Goal: Communication & Community: Answer question/provide support

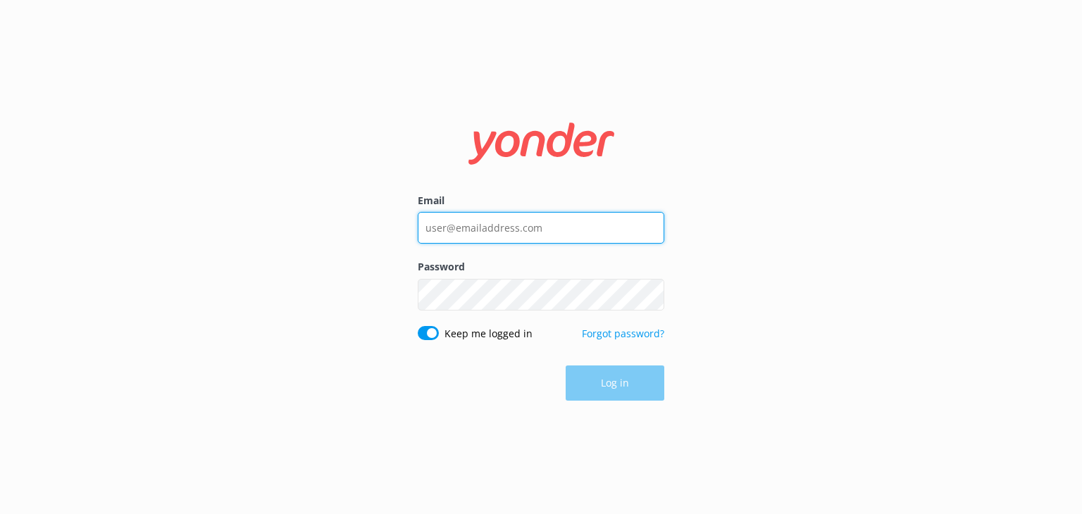
type input "[EMAIL_ADDRESS][DOMAIN_NAME]"
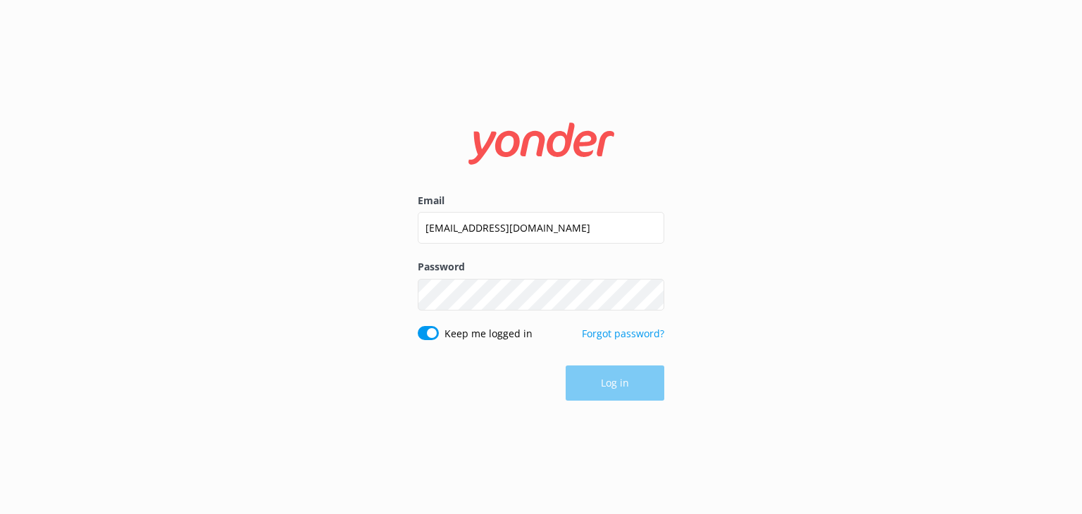
click at [608, 368] on div "Log in" at bounding box center [541, 382] width 246 height 35
click at [608, 382] on button "Log in" at bounding box center [614, 383] width 99 height 35
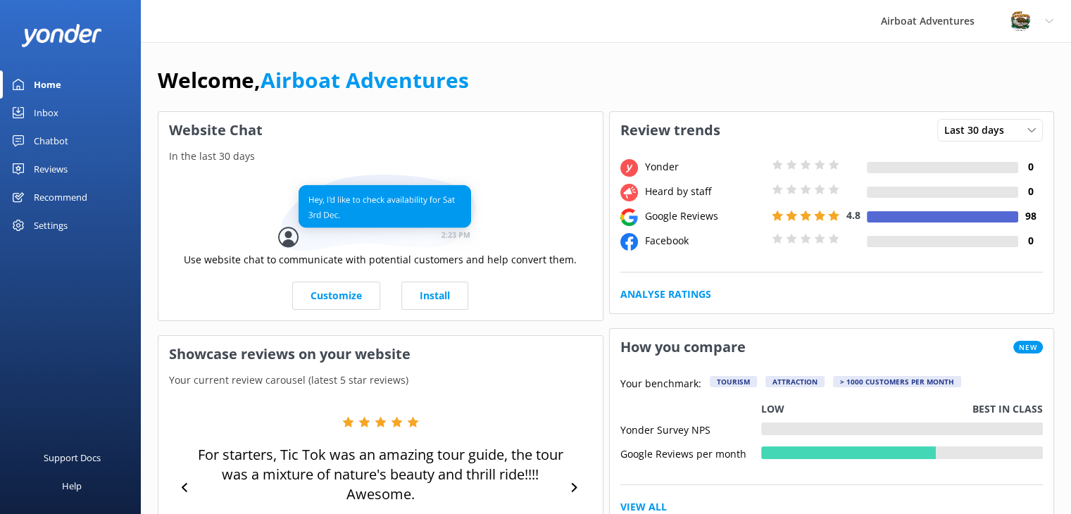
click at [52, 165] on div "Reviews" at bounding box center [51, 169] width 34 height 28
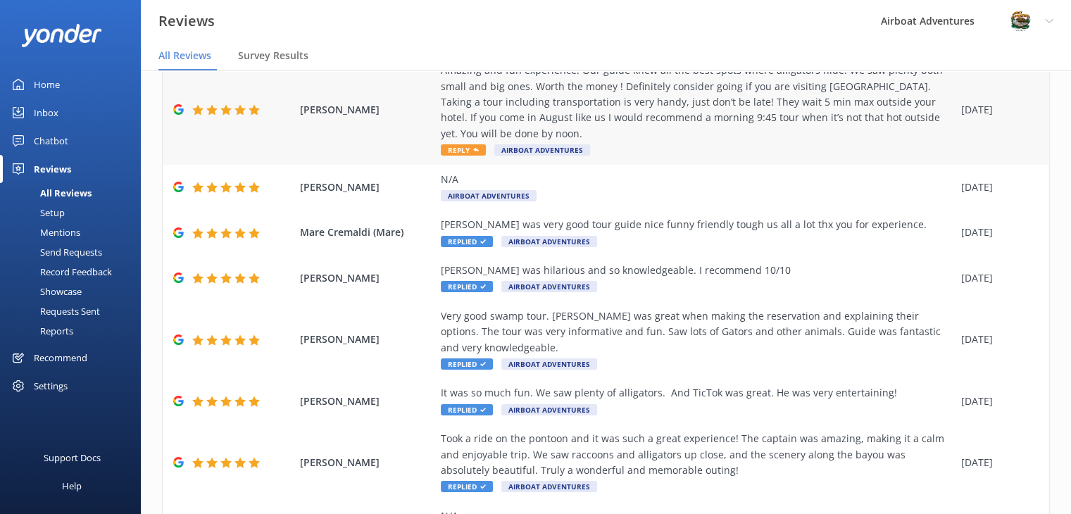
scroll to position [169, 0]
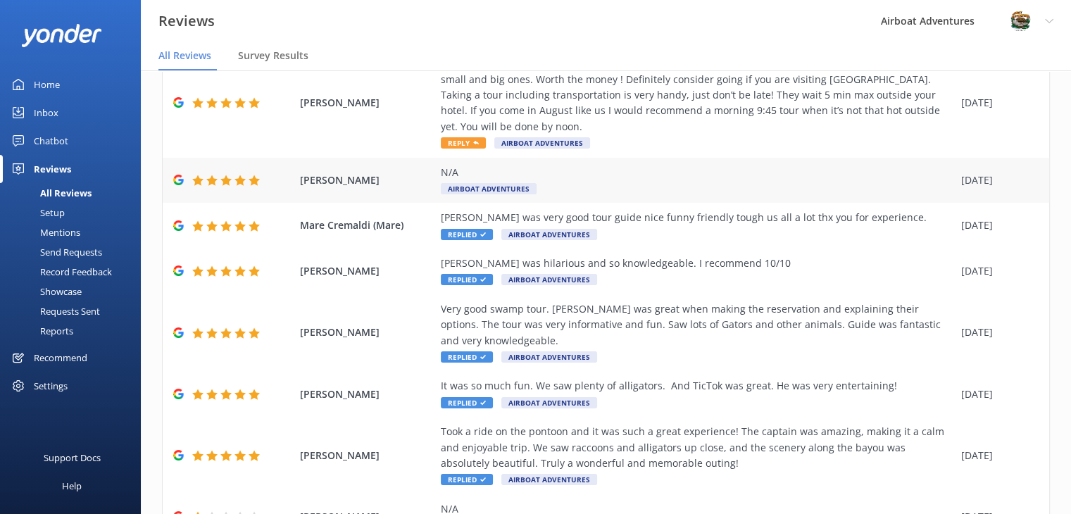
click at [528, 173] on div "N/A" at bounding box center [697, 172] width 513 height 15
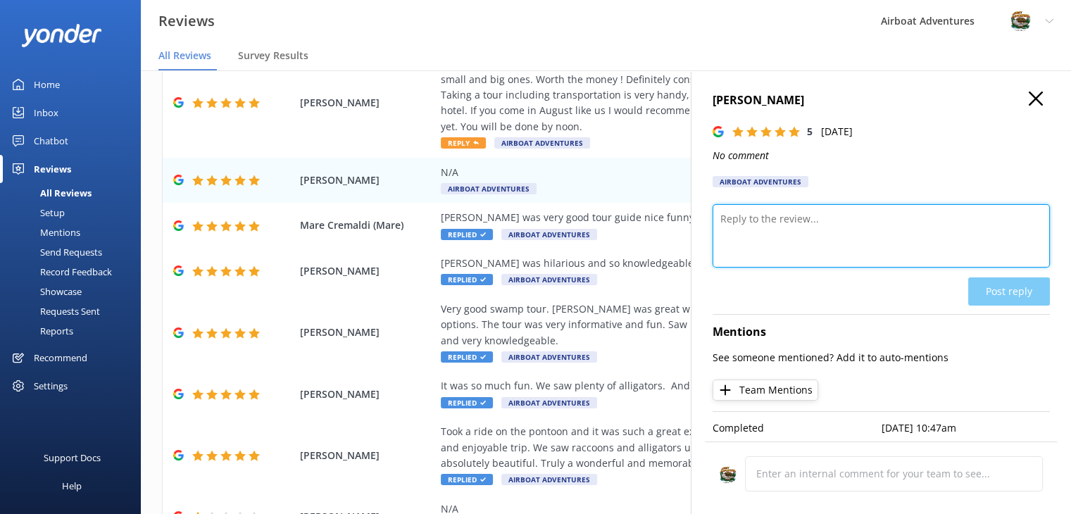
click at [777, 225] on textarea at bounding box center [881, 235] width 337 height 63
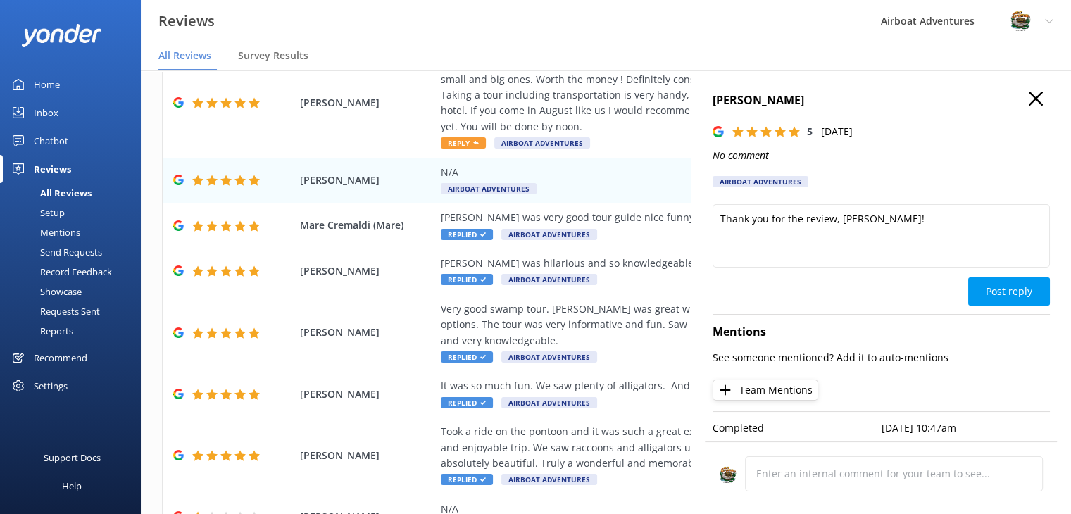
click at [719, 29] on div "Reviews Airboat Adventures Profile Settings Logout" at bounding box center [535, 21] width 1071 height 42
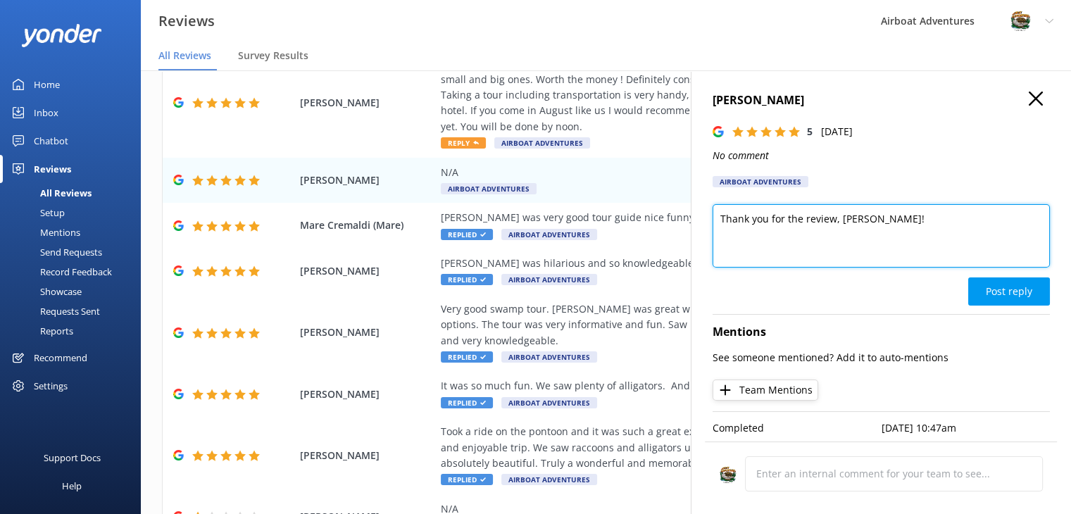
click at [899, 219] on textarea "Thank you for the review, Veronica!" at bounding box center [881, 235] width 337 height 63
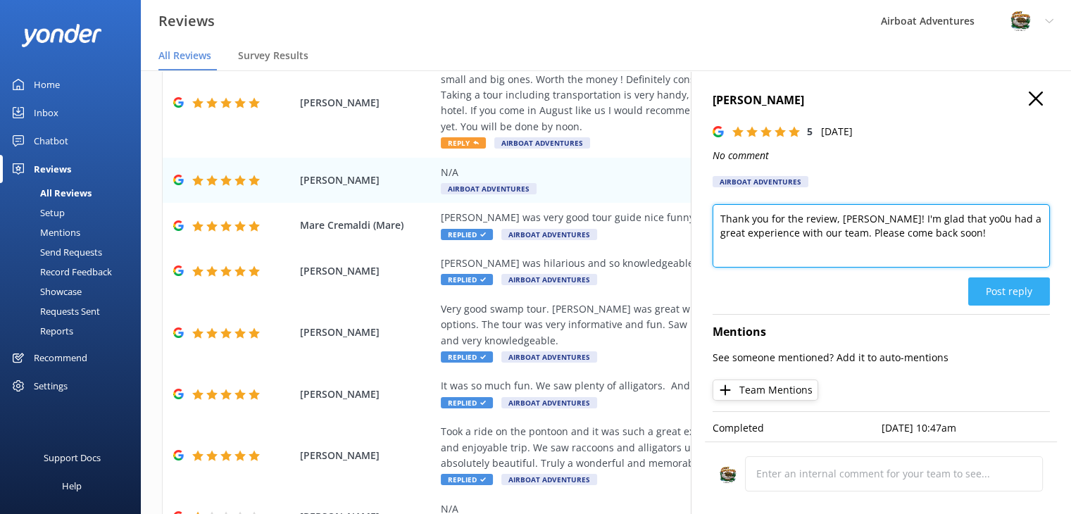
type textarea "Thank you for the review, Veronica! I'm glad that yo0u had a great experience w…"
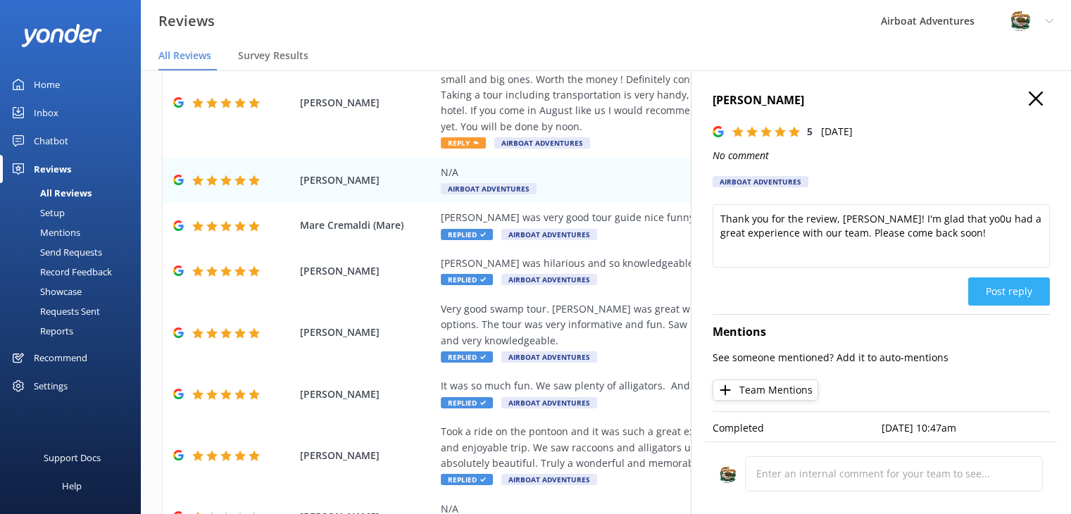
click at [997, 292] on button "Post reply" at bounding box center [1009, 291] width 82 height 28
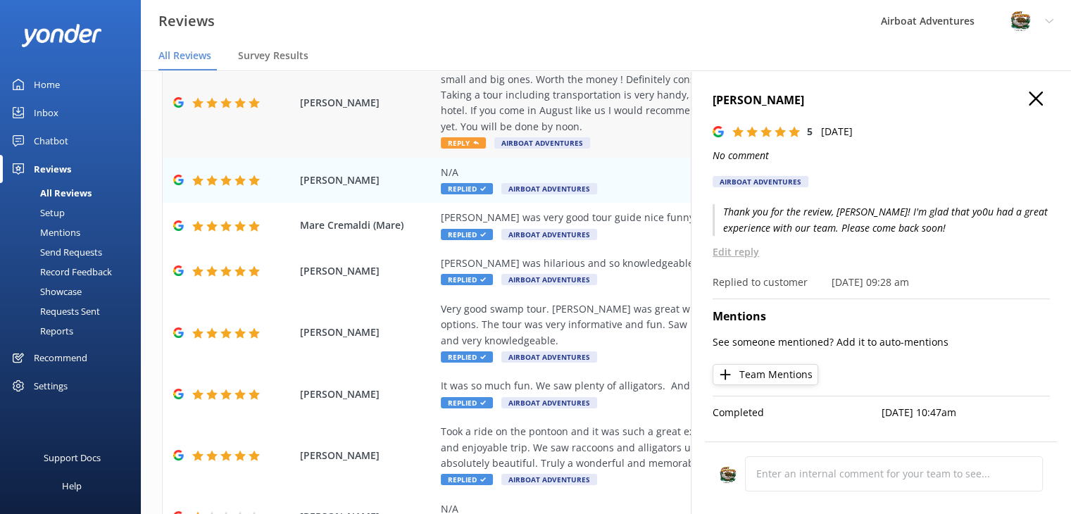
click at [592, 107] on div "Amazing and fun experience. Our guide knew all the best spots where alligators …" at bounding box center [697, 95] width 513 height 79
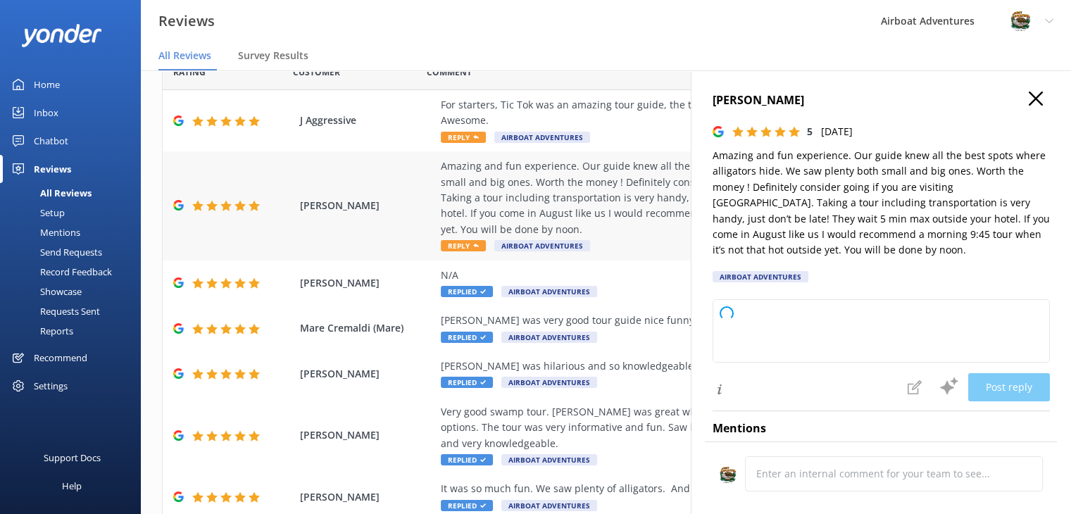
scroll to position [48, 0]
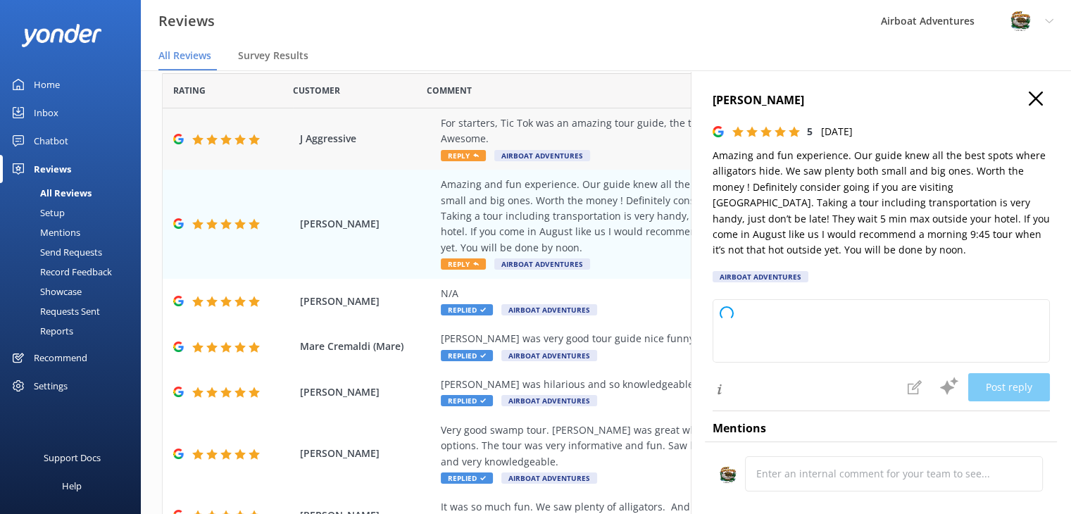
type textarea "Thank you so much for your wonderful review! We're thrilled you had a great tim…"
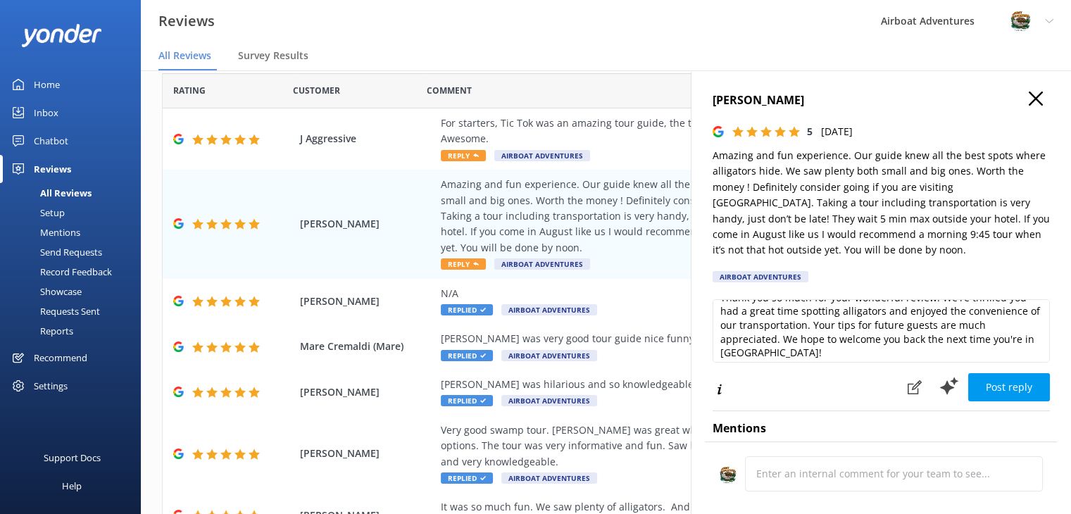
scroll to position [20, 0]
click at [970, 384] on button "Post reply" at bounding box center [1009, 387] width 82 height 28
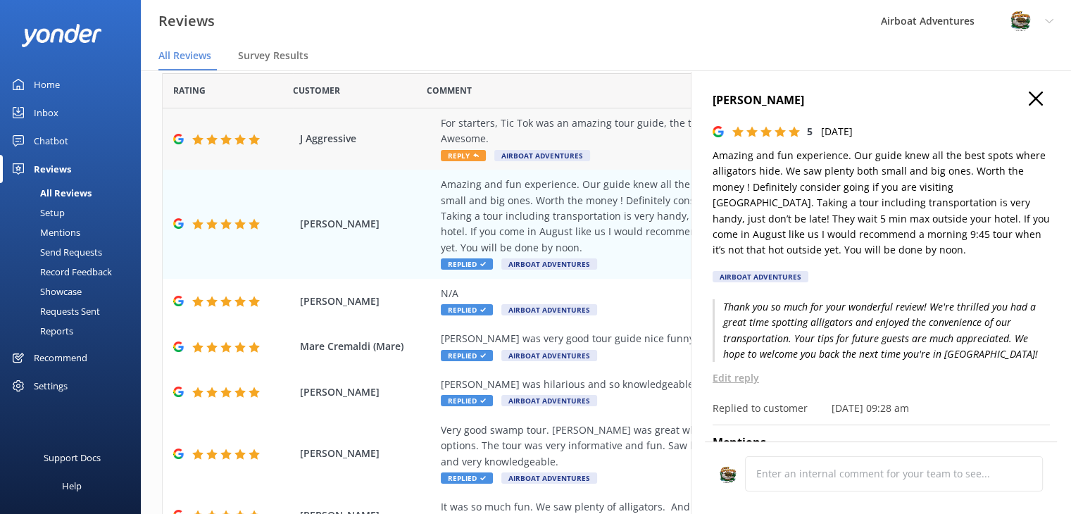
click at [622, 145] on div "For starters, Tic Tok was an amazing tour guide, the tour was a mixture of natu…" at bounding box center [697, 131] width 513 height 32
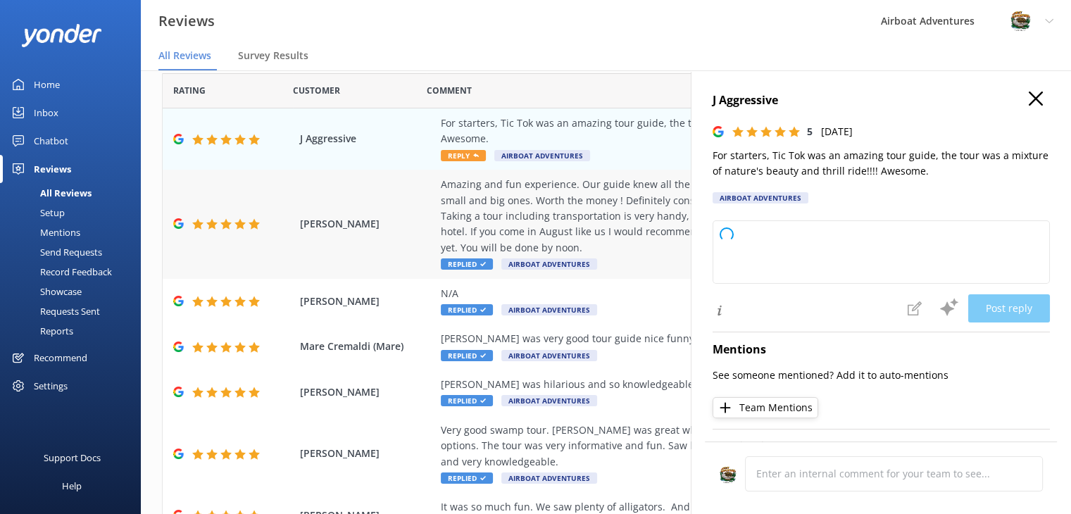
type textarea "Thank you so much for your fantastic review! We're thrilled to hear you enjoyed…"
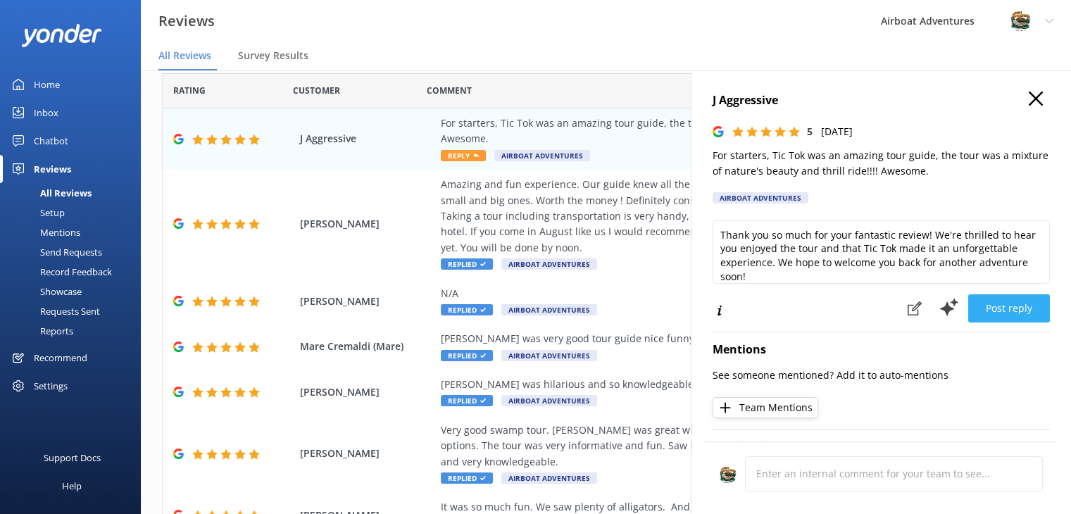
click at [969, 301] on button "Post reply" at bounding box center [1009, 308] width 82 height 28
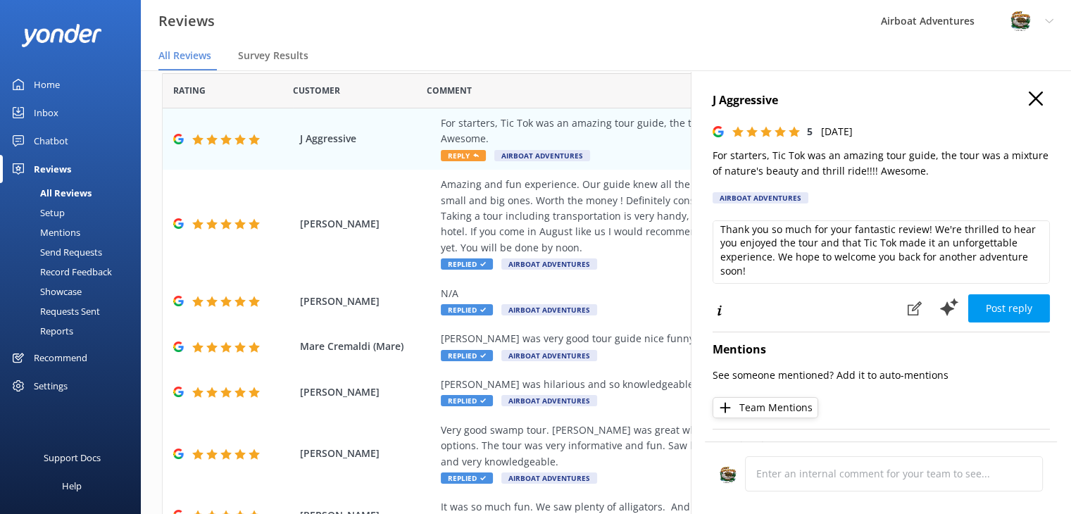
scroll to position [6, 0]
click at [984, 309] on button "Post reply" at bounding box center [1009, 308] width 82 height 28
click at [989, 306] on button "Post reply" at bounding box center [1009, 308] width 82 height 28
click at [984, 305] on button "Post reply" at bounding box center [1009, 308] width 82 height 28
click at [1029, 104] on use "button" at bounding box center [1036, 99] width 14 height 14
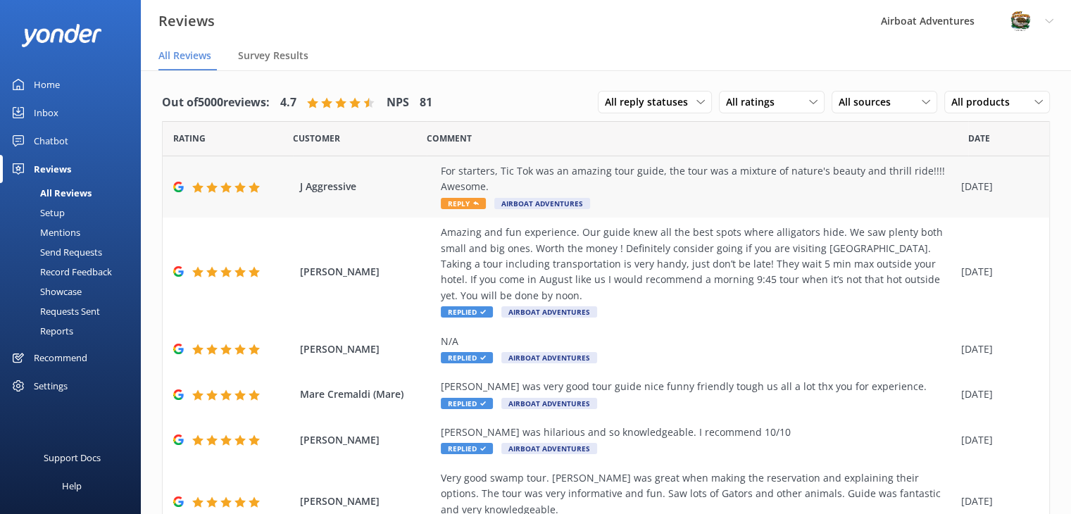
click at [632, 183] on div "For starters, Tic Tok was an amazing tour guide, the tour was a mixture of natu…" at bounding box center [697, 179] width 513 height 32
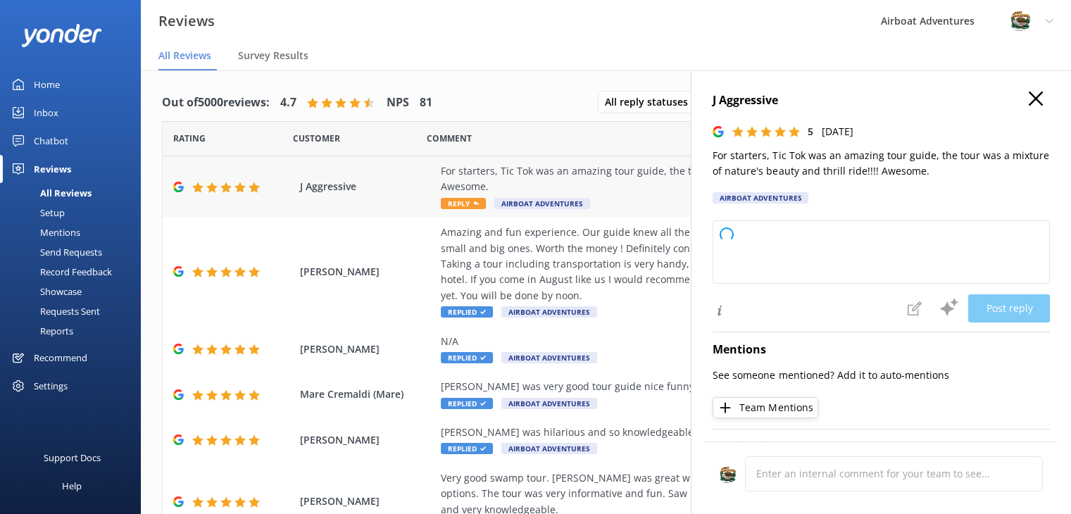
type textarea "Thank you so much for your wonderful review! We're thrilled you enjoyed the tou…"
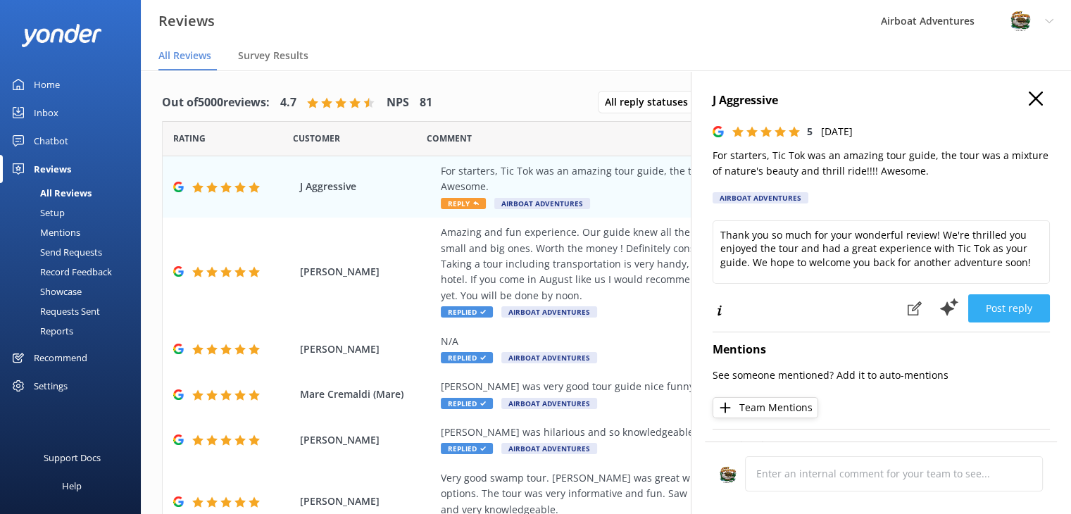
click at [989, 311] on button "Post reply" at bounding box center [1009, 308] width 82 height 28
click at [1029, 93] on icon "button" at bounding box center [1036, 99] width 14 height 14
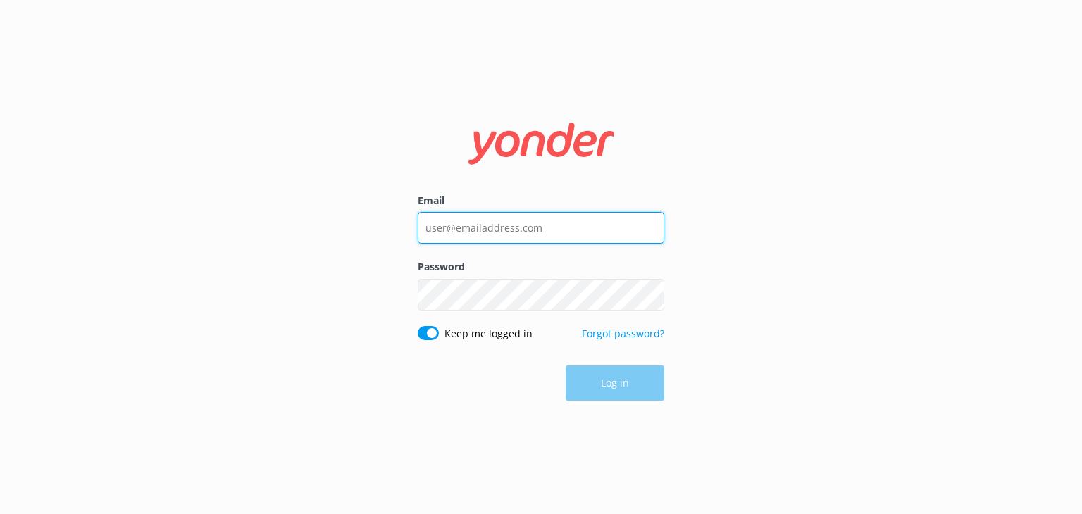
type input "[EMAIL_ADDRESS][DOMAIN_NAME]"
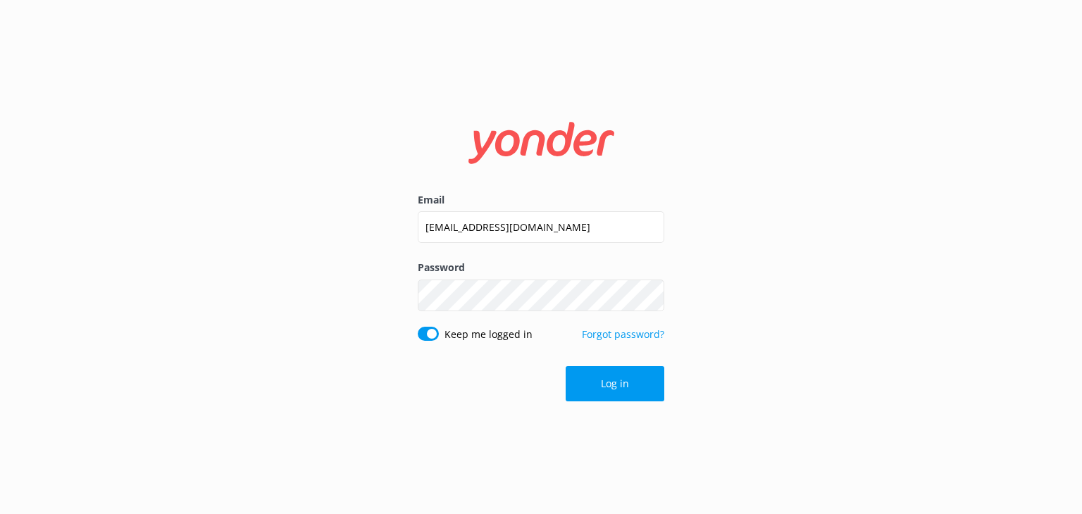
click at [739, 257] on div "Email [EMAIL_ADDRESS][DOMAIN_NAME] Password Show password Keep me logged in For…" at bounding box center [541, 257] width 1082 height 514
click at [611, 384] on button "Log in" at bounding box center [614, 383] width 99 height 35
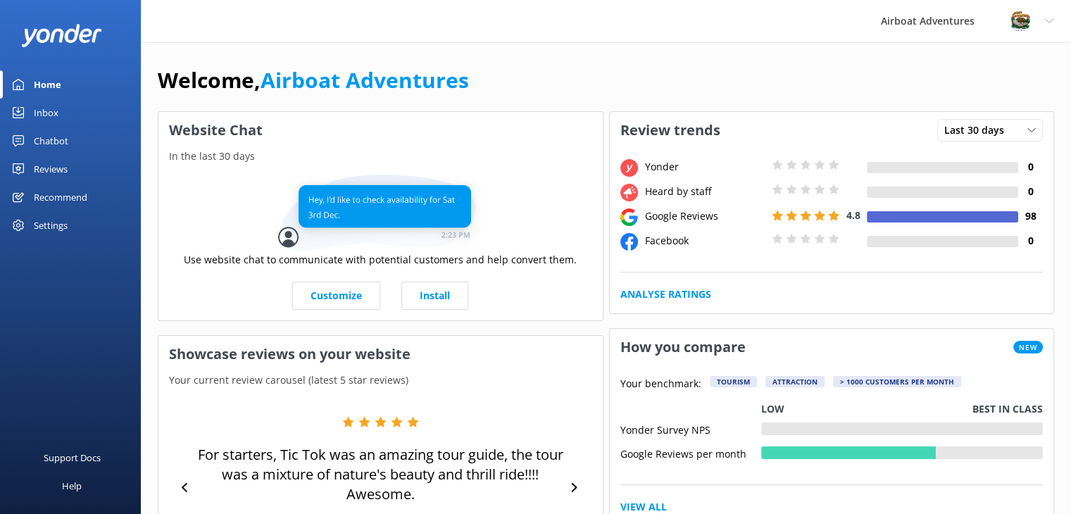
click at [59, 162] on div "Reviews" at bounding box center [51, 169] width 34 height 28
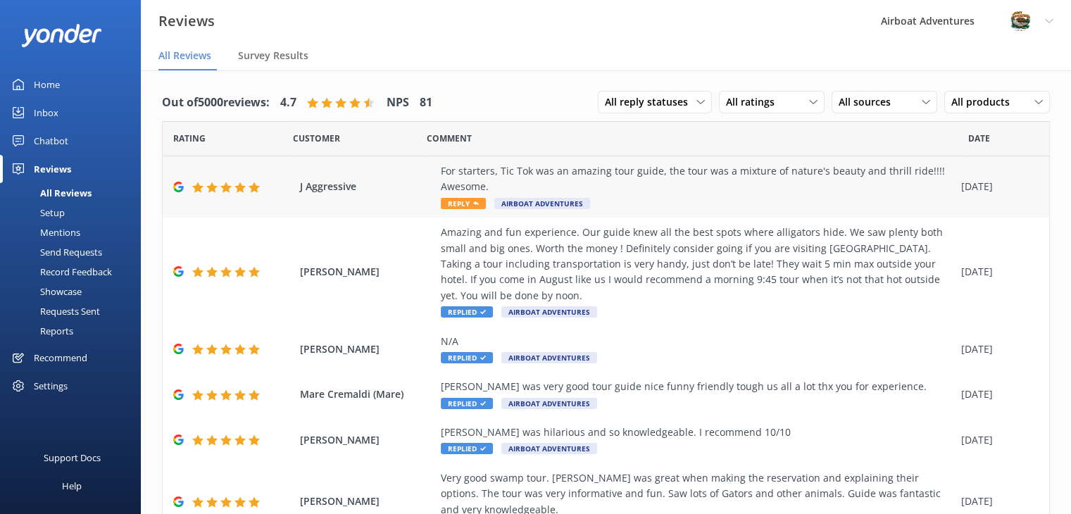
click at [448, 186] on div "For starters, Tic Tok was an amazing tour guide, the tour was a mixture of natu…" at bounding box center [697, 179] width 513 height 32
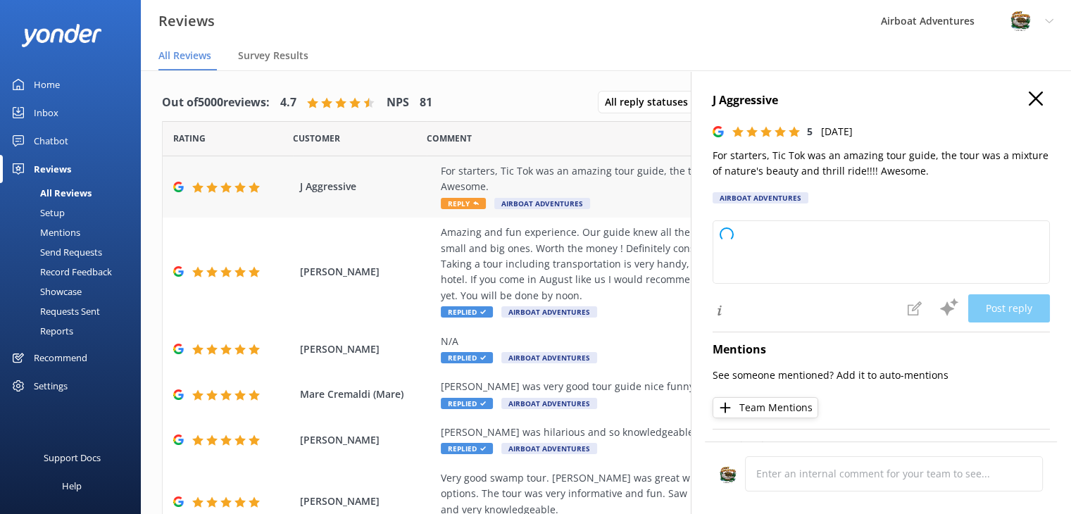
type textarea "Thank you so much for your fantastic review! We're thrilled to hear you had an …"
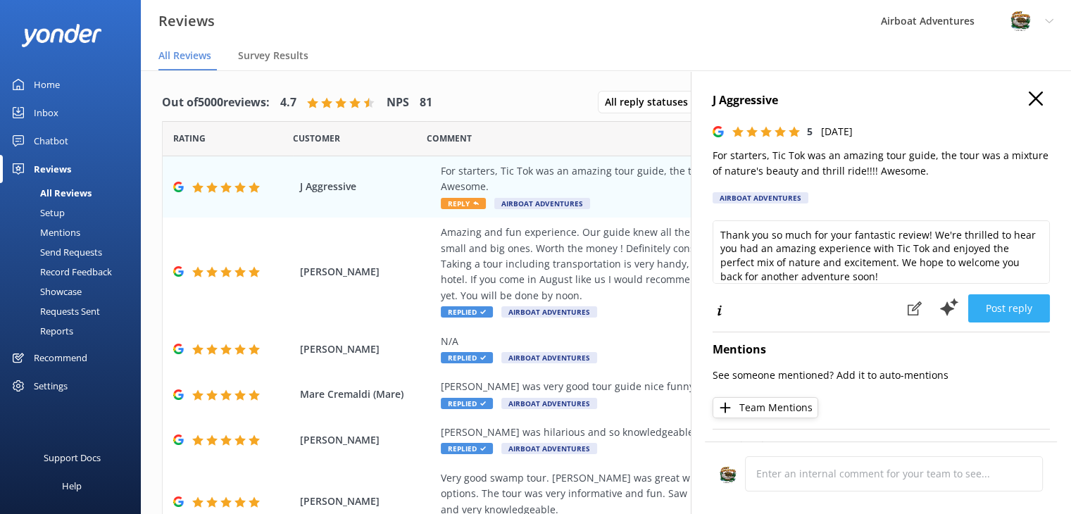
click at [998, 302] on button "Post reply" at bounding box center [1009, 308] width 82 height 28
click at [1029, 96] on icon "button" at bounding box center [1036, 99] width 14 height 14
